Goal: Task Accomplishment & Management: Use online tool/utility

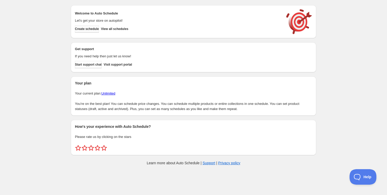
click at [99, 26] on button "Create schedule" at bounding box center [87, 28] width 24 height 7
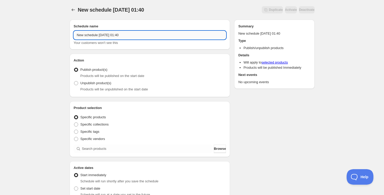
click at [114, 31] on input "New schedule Oct 04 2025 01:40" at bounding box center [150, 35] width 153 height 8
click at [110, 35] on input "Schedule for C10Clear25" at bounding box center [150, 35] width 153 height 8
drag, startPoint x: 98, startPoint y: 36, endPoint x: 135, endPoint y: 37, distance: 37.2
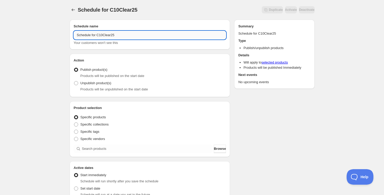
click at [135, 37] on input "Schedule for C10Clear25" at bounding box center [150, 35] width 153 height 8
type input "Schedule for C10Clear25"
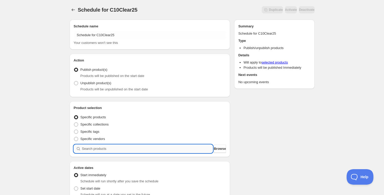
click at [101, 145] on input "search" at bounding box center [147, 149] width 131 height 8
paste input "C10Clear25"
type input "C10Clear25"
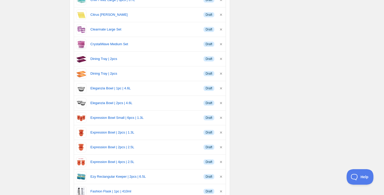
scroll to position [211, 0]
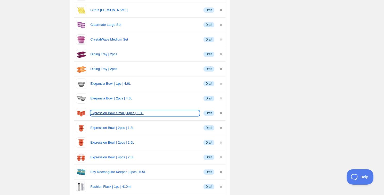
click at [129, 113] on link "Expression Bowl Small | 6pcs | 1.3L" at bounding box center [145, 112] width 109 height 5
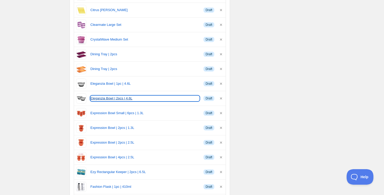
click at [102, 96] on link "Eleganzia Bowl | 2pcs | 4.6L" at bounding box center [145, 98] width 109 height 5
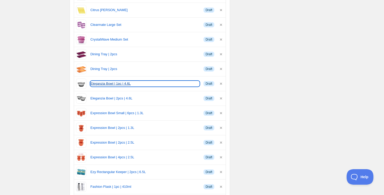
click at [93, 82] on link "Eleganzia Bowl | 1pc | 4.6L" at bounding box center [145, 83] width 109 height 5
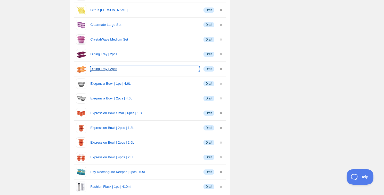
click at [100, 67] on link "Dining Tray | 2pcs" at bounding box center [145, 68] width 109 height 5
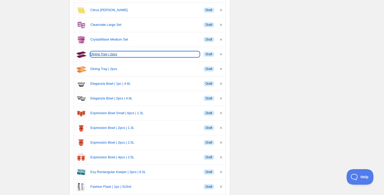
click at [104, 54] on link "Dining Tray | 2pcs" at bounding box center [145, 54] width 109 height 5
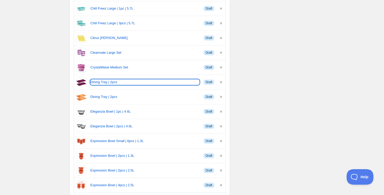
scroll to position [141, 0]
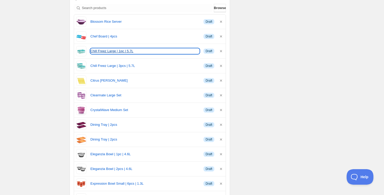
click at [116, 50] on link "Chill Freez Large | 1pc | 5.7L" at bounding box center [145, 51] width 109 height 5
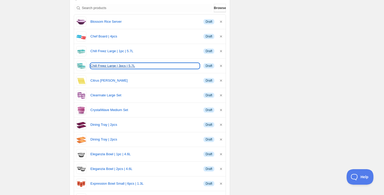
click at [106, 67] on link "Chill Freez Large | 3pcs | 5.7L" at bounding box center [145, 65] width 109 height 5
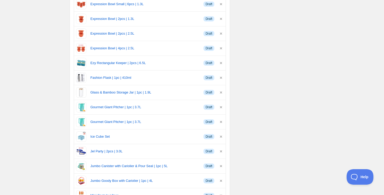
scroll to position [328, 0]
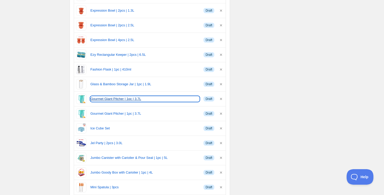
click at [96, 99] on link "Gourmet Giant Pitcher | 1pc | 3.7L" at bounding box center [145, 98] width 109 height 5
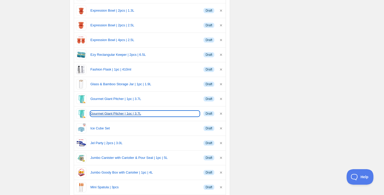
click at [100, 113] on link "Gourmet Giant Pitcher | 1pc | 3.7L" at bounding box center [145, 113] width 109 height 5
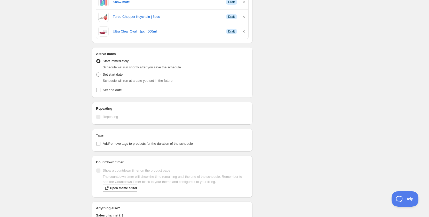
scroll to position [752, 0]
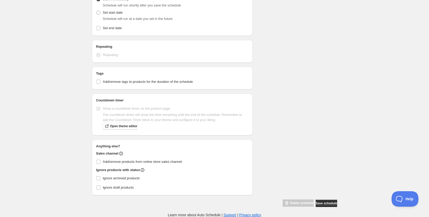
click at [155, 78] on div "Tags Add/remove tags to products for the duration of the schedule" at bounding box center [172, 78] width 153 height 14
click at [155, 81] on span "Add/remove tags to products for the duration of the schedule" at bounding box center [148, 82] width 90 height 4
click at [100, 81] on input "Add/remove tags to products for the duration of the schedule" at bounding box center [98, 82] width 4 height 4
checkbox input "true"
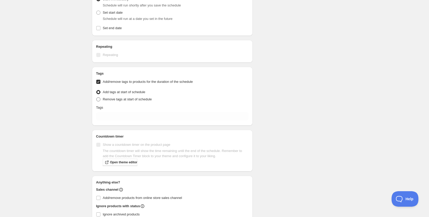
click at [140, 99] on span "Remove tags at start of schedule" at bounding box center [127, 99] width 49 height 4
click at [97, 98] on input "Remove tags at start of schedule" at bounding box center [96, 97] width 0 height 0
radio input "true"
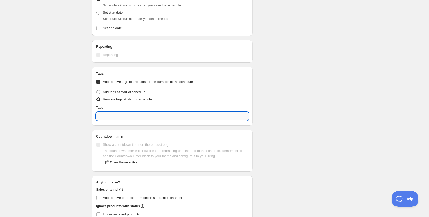
click at [139, 120] on input "text" at bounding box center [172, 116] width 153 height 8
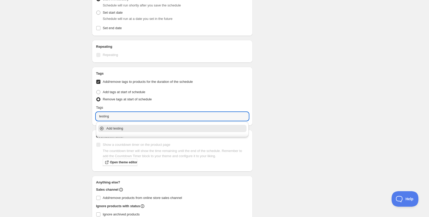
click at [139, 131] on p "Add testing" at bounding box center [175, 128] width 139 height 5
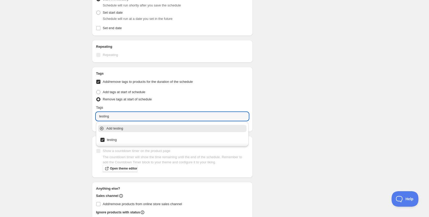
type input "testing"
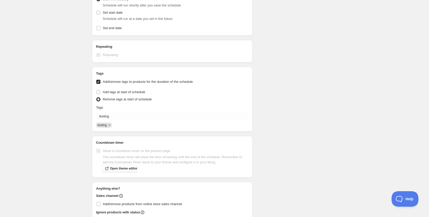
click at [101, 195] on label "Add/remove products from online store sales channel" at bounding box center [172, 204] width 153 height 7
click at [100, 195] on input "Add/remove products from online store sales channel" at bounding box center [98, 204] width 4 height 4
checkbox input "true"
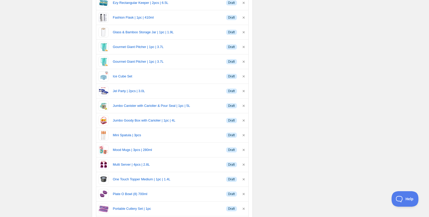
scroll to position [381, 0]
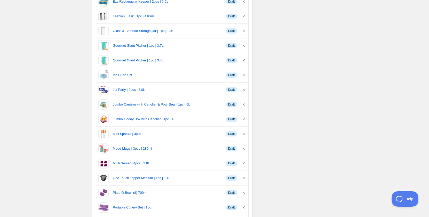
click at [243, 61] on icon "button" at bounding box center [243, 60] width 5 height 5
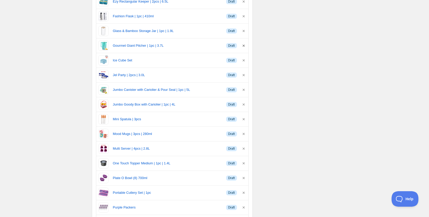
click at [243, 45] on icon "button" at bounding box center [243, 45] width 5 height 5
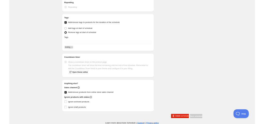
scroll to position [381, 0]
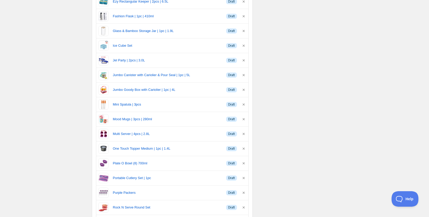
click at [83, 113] on div "Schedule for C10Clear25. This page is ready Schedule for C10Clear25 Scheduled D…" at bounding box center [214, 103] width 429 height 969
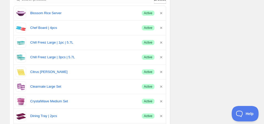
scroll to position [123, 0]
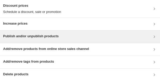
click at [25, 36] on h3 "Publish and/or unpublish products" at bounding box center [30, 36] width 55 height 5
